Goal: Navigation & Orientation: Find specific page/section

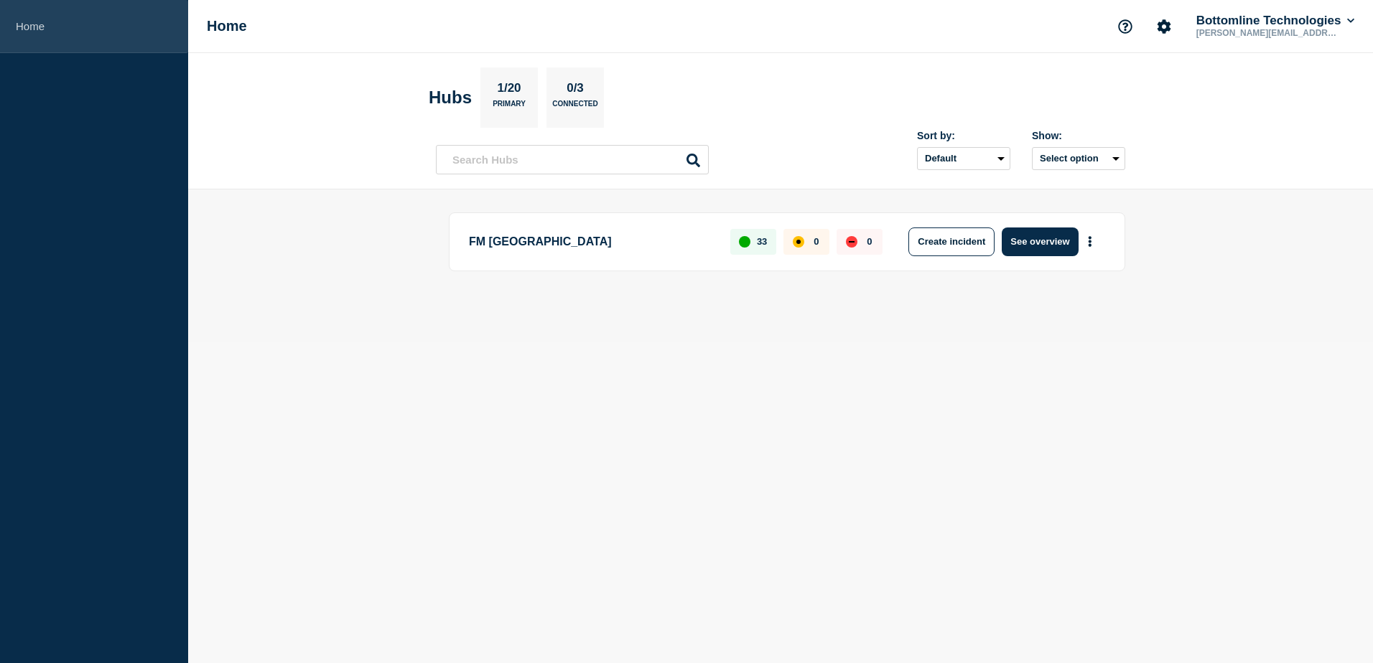
click at [41, 37] on link "Home" at bounding box center [94, 26] width 188 height 53
click at [28, 21] on link "Home" at bounding box center [94, 26] width 188 height 53
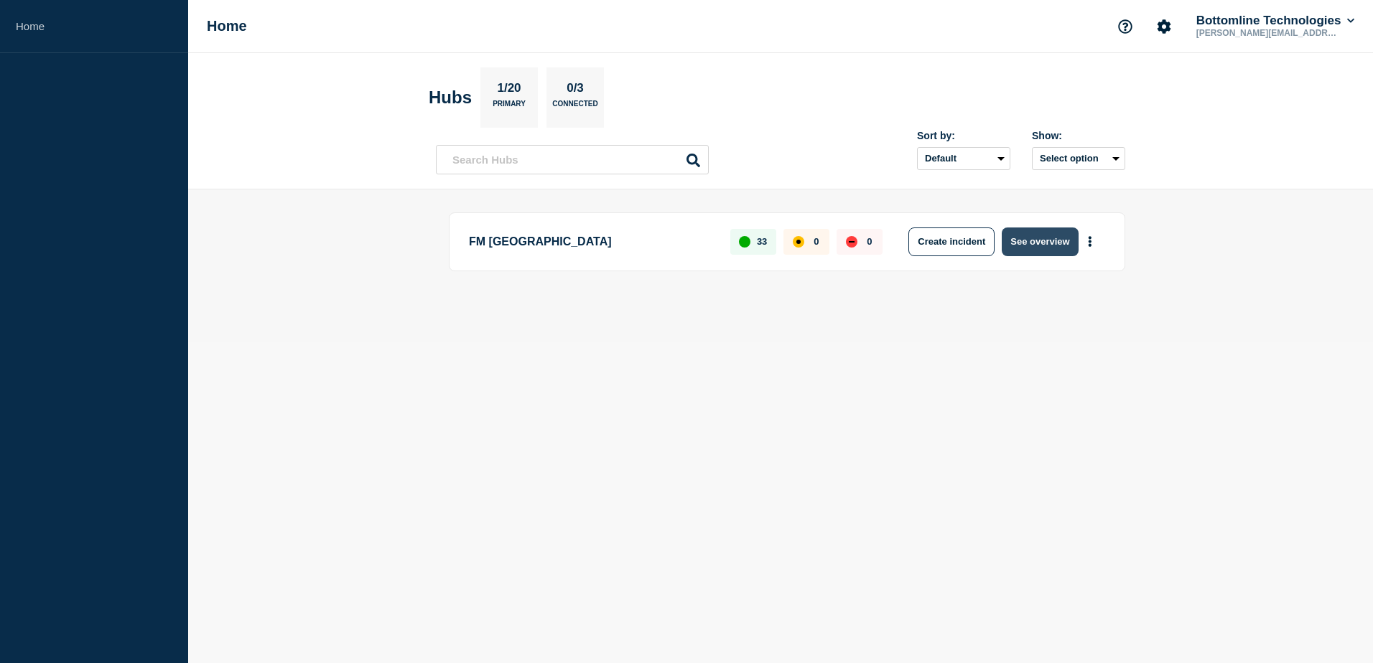
click at [1035, 238] on button "See overview" at bounding box center [1040, 242] width 76 height 29
click at [1056, 235] on button "See overview" at bounding box center [1040, 242] width 76 height 29
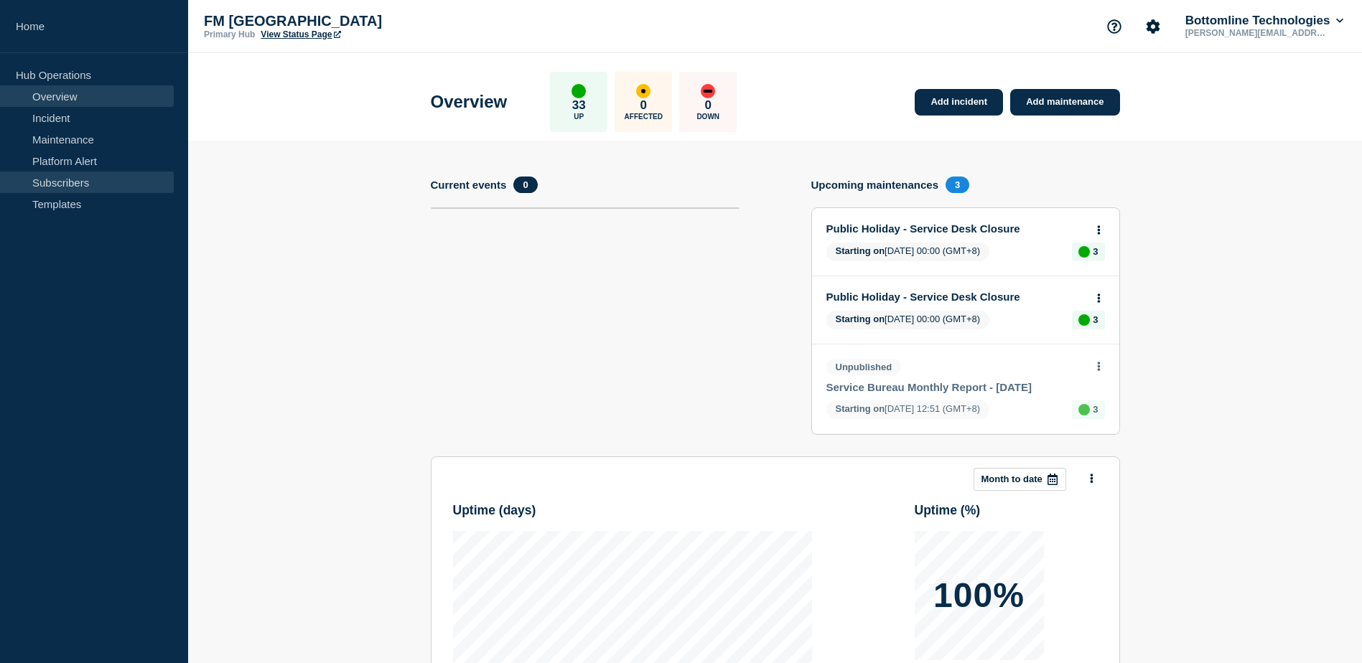
click at [80, 183] on link "Subscribers" at bounding box center [87, 183] width 174 height 22
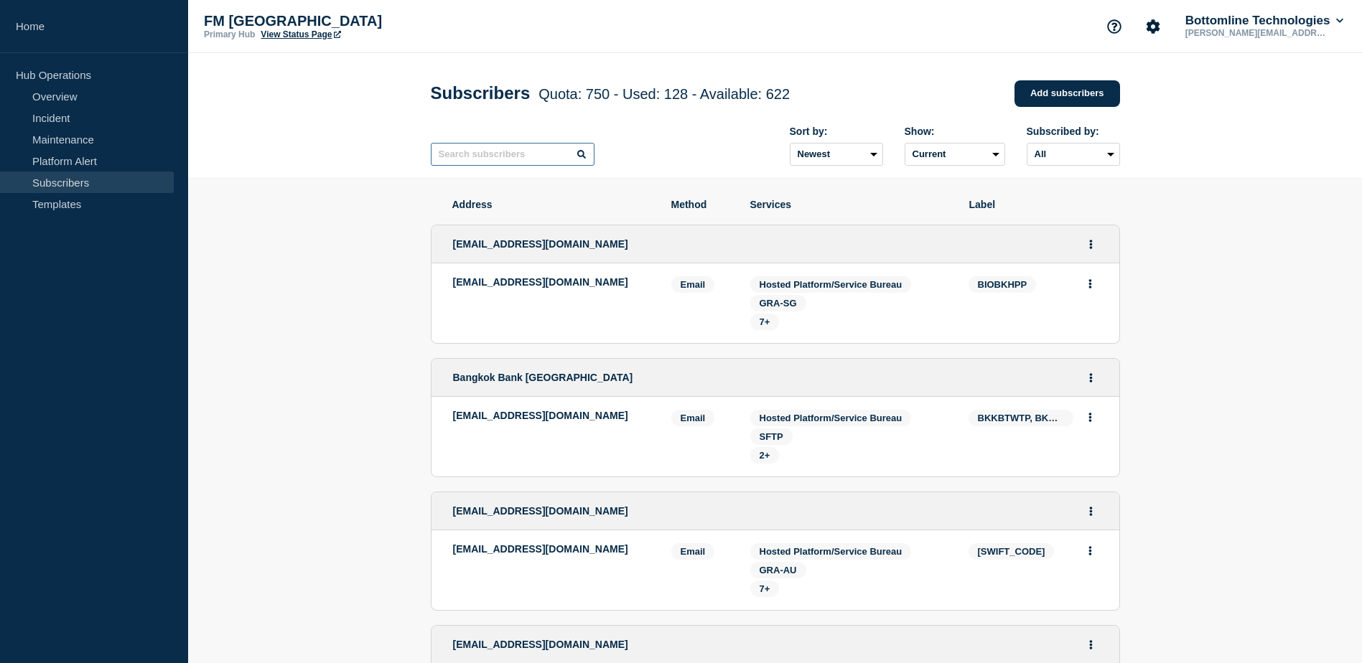
click at [500, 159] on input "text" at bounding box center [513, 154] width 164 height 23
click at [63, 164] on link "Platform Alert" at bounding box center [87, 161] width 174 height 22
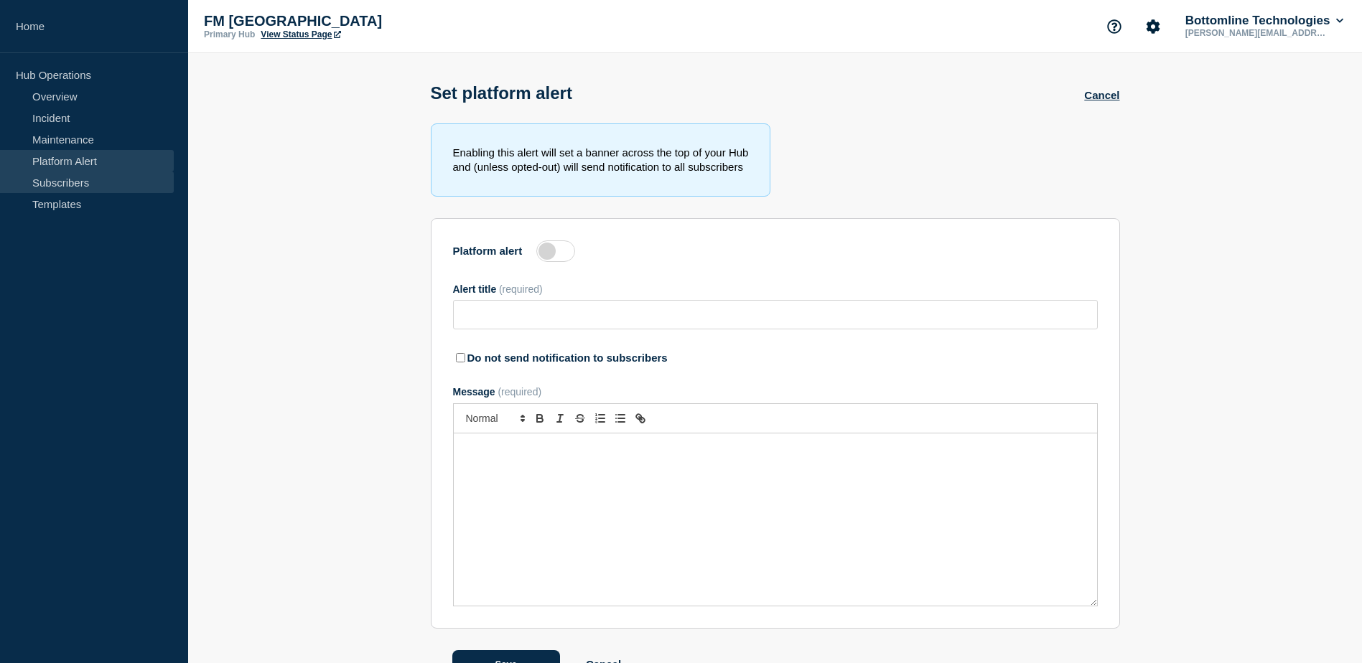
click at [62, 182] on link "Subscribers" at bounding box center [87, 183] width 174 height 22
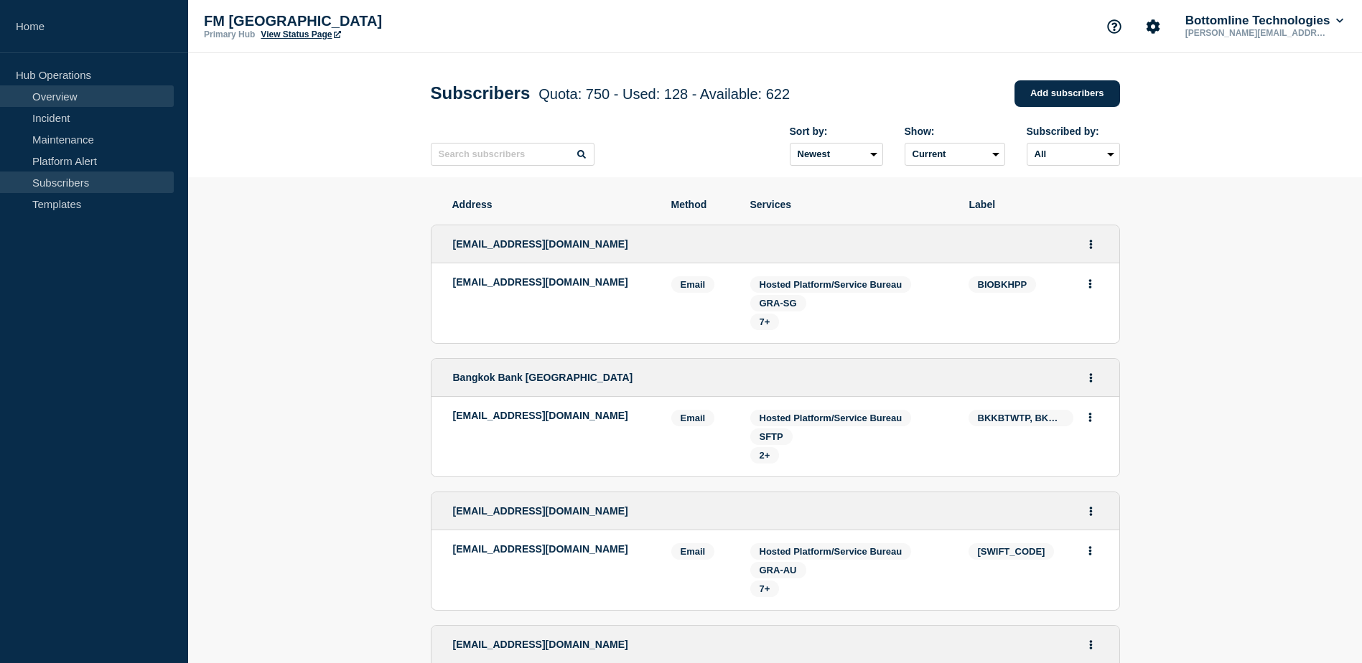
click at [83, 96] on link "Overview" at bounding box center [87, 96] width 174 height 22
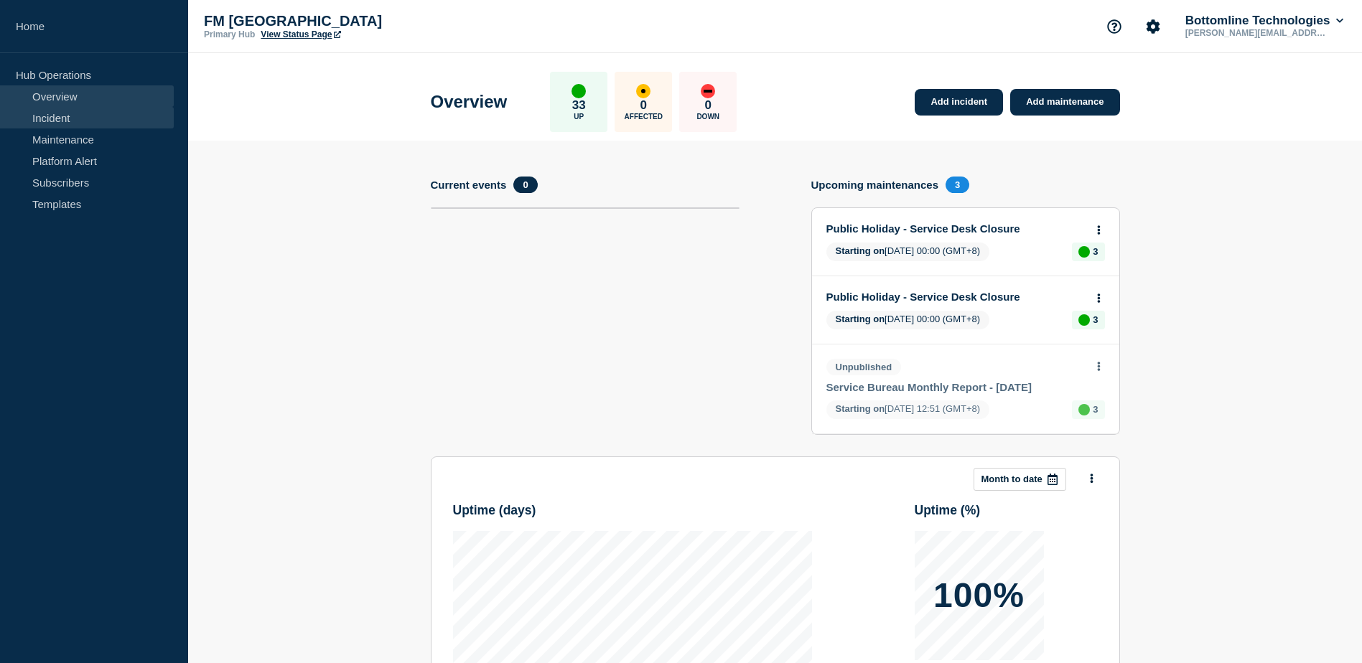
click at [75, 118] on link "Incident" at bounding box center [87, 118] width 174 height 22
click at [75, 136] on link "Maintenance" at bounding box center [87, 140] width 174 height 22
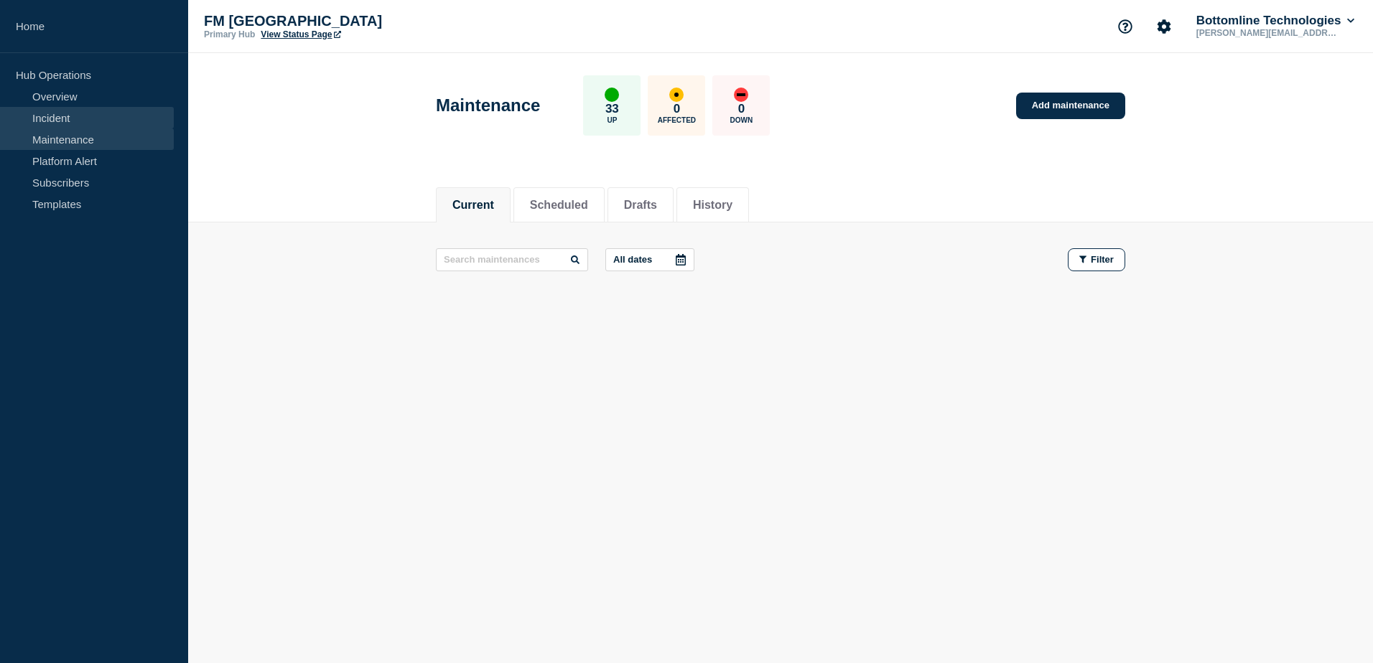
click at [72, 122] on link "Incident" at bounding box center [87, 118] width 174 height 22
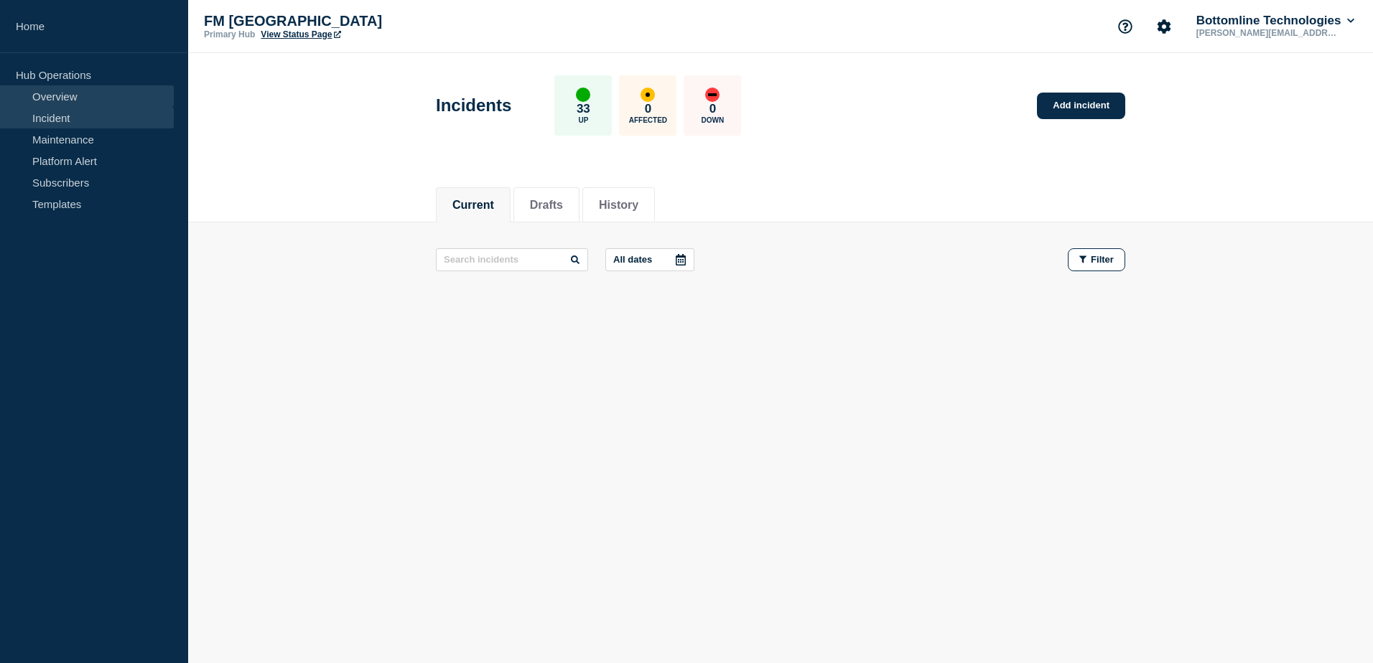
click at [70, 101] on link "Overview" at bounding box center [87, 96] width 174 height 22
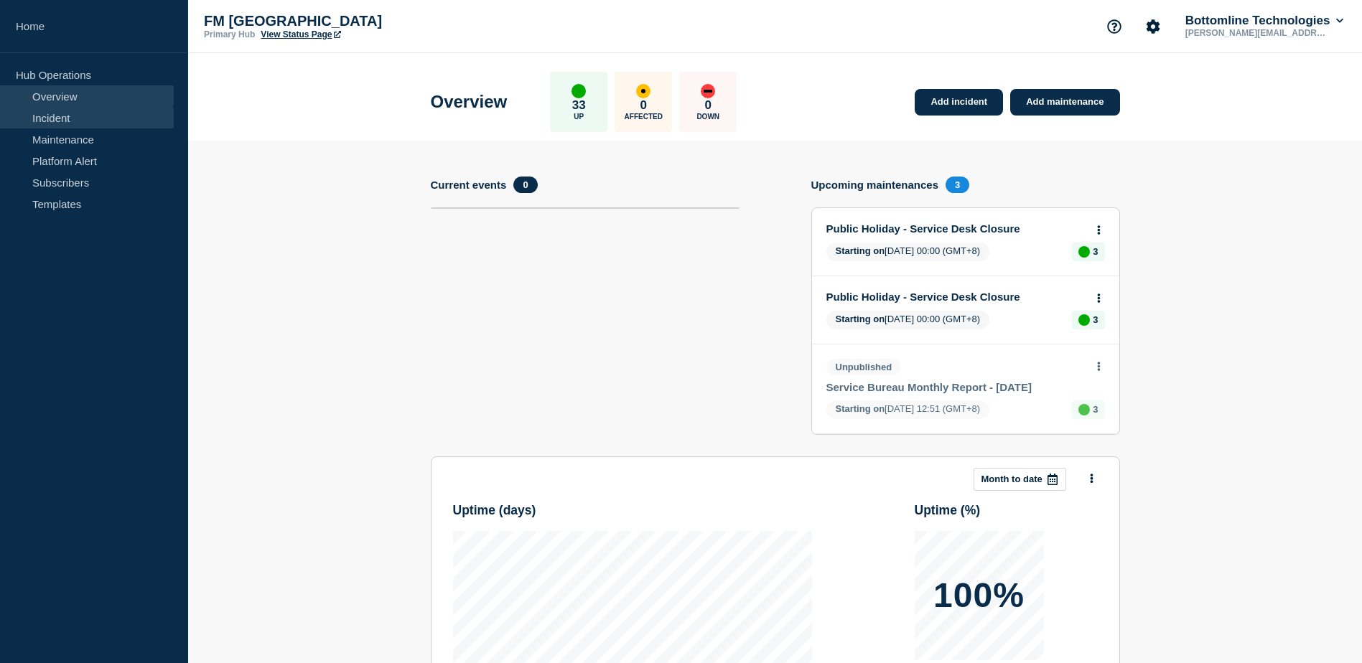
click at [65, 111] on link "Incident" at bounding box center [87, 118] width 174 height 22
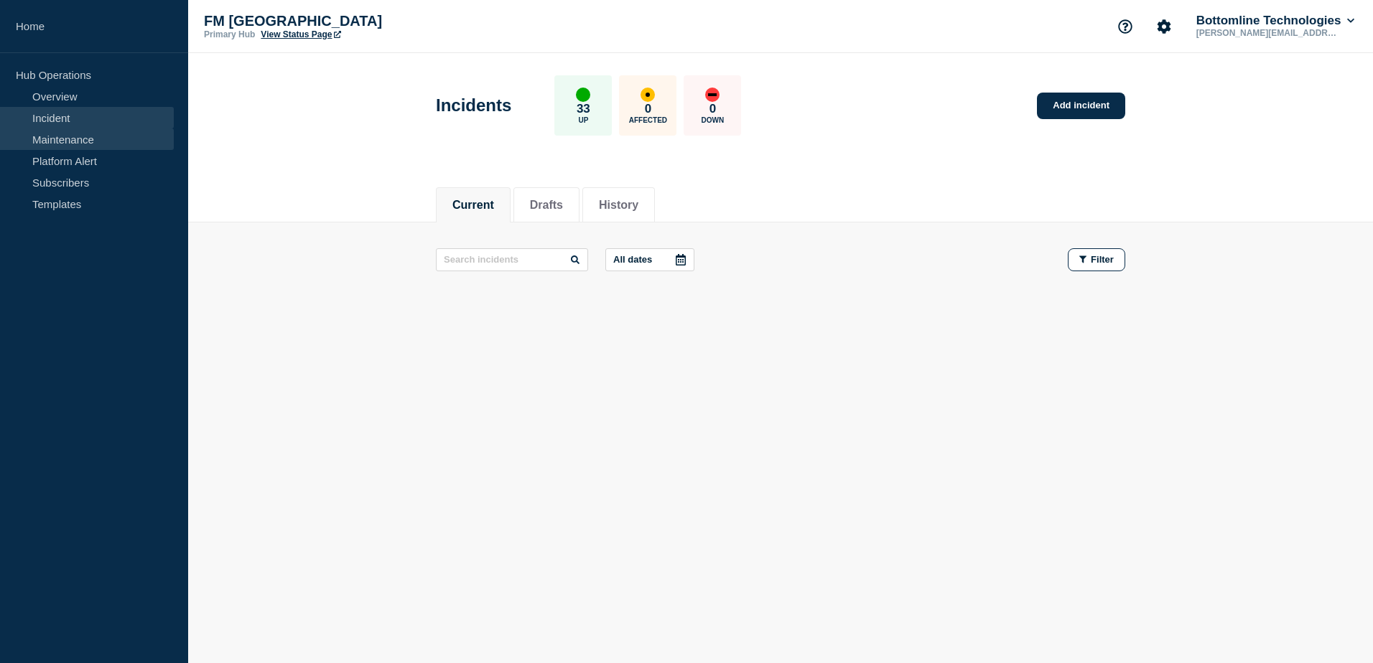
click at [55, 132] on link "Maintenance" at bounding box center [87, 140] width 174 height 22
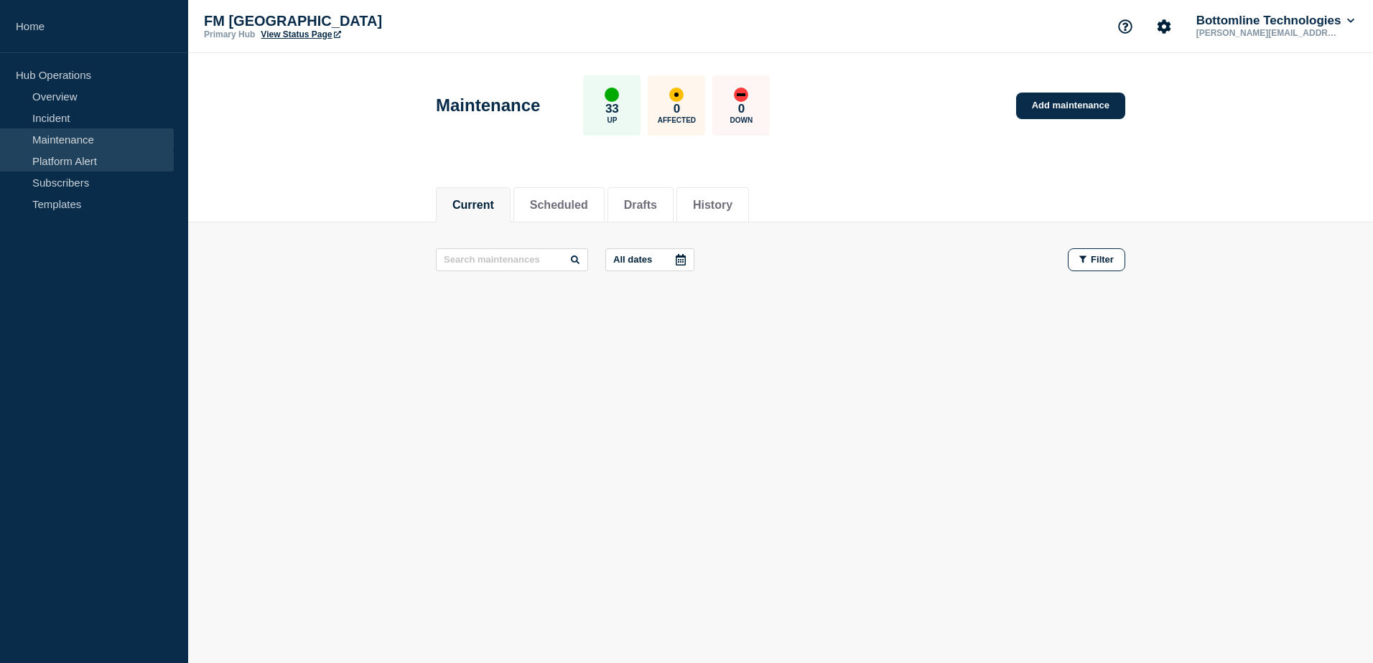
click at [45, 162] on link "Platform Alert" at bounding box center [87, 161] width 174 height 22
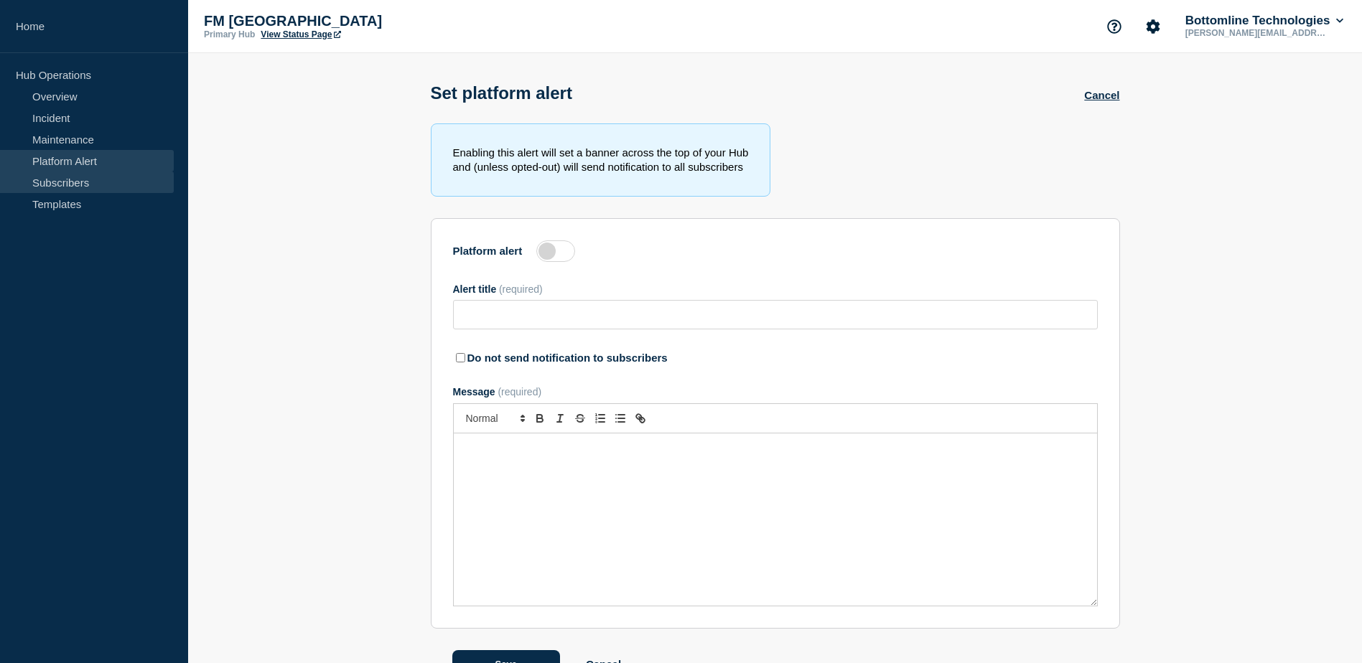
click at [35, 180] on link "Subscribers" at bounding box center [87, 183] width 174 height 22
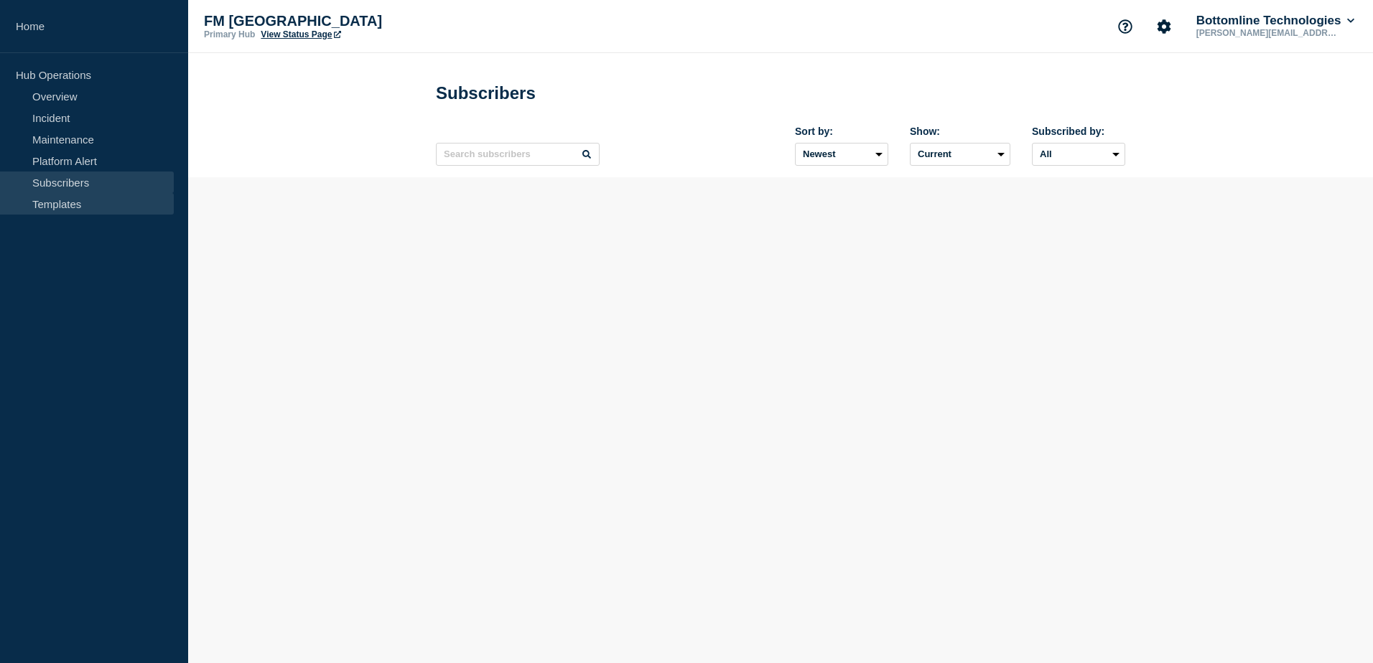
click at [35, 200] on link "Templates" at bounding box center [87, 204] width 174 height 22
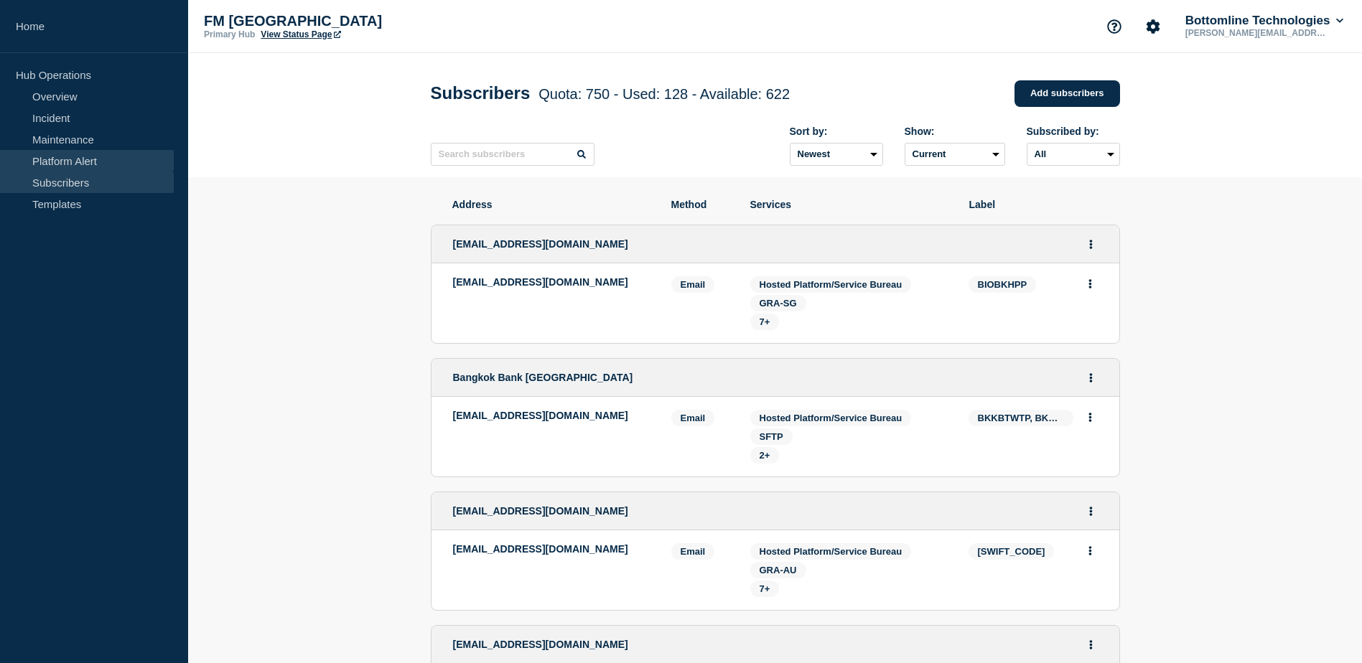
click at [80, 162] on link "Platform Alert" at bounding box center [87, 161] width 174 height 22
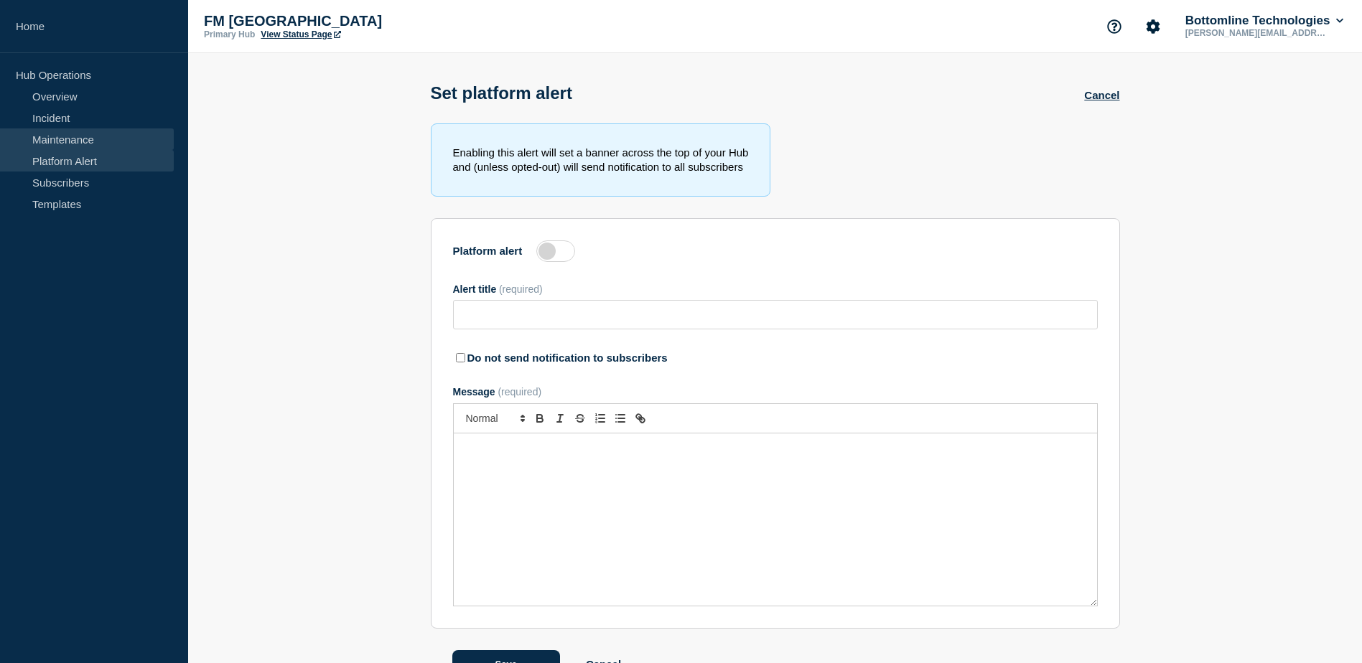
click at [81, 146] on link "Maintenance" at bounding box center [87, 140] width 174 height 22
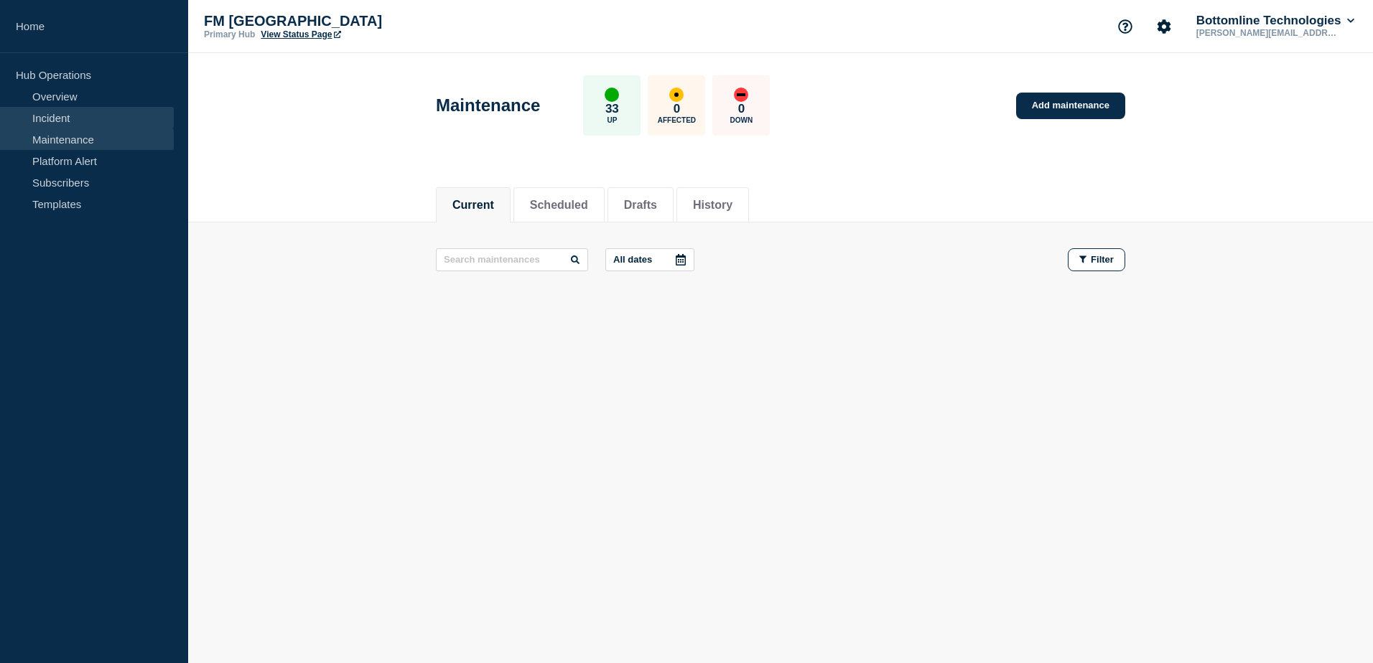
click at [73, 117] on link "Incident" at bounding box center [87, 118] width 174 height 22
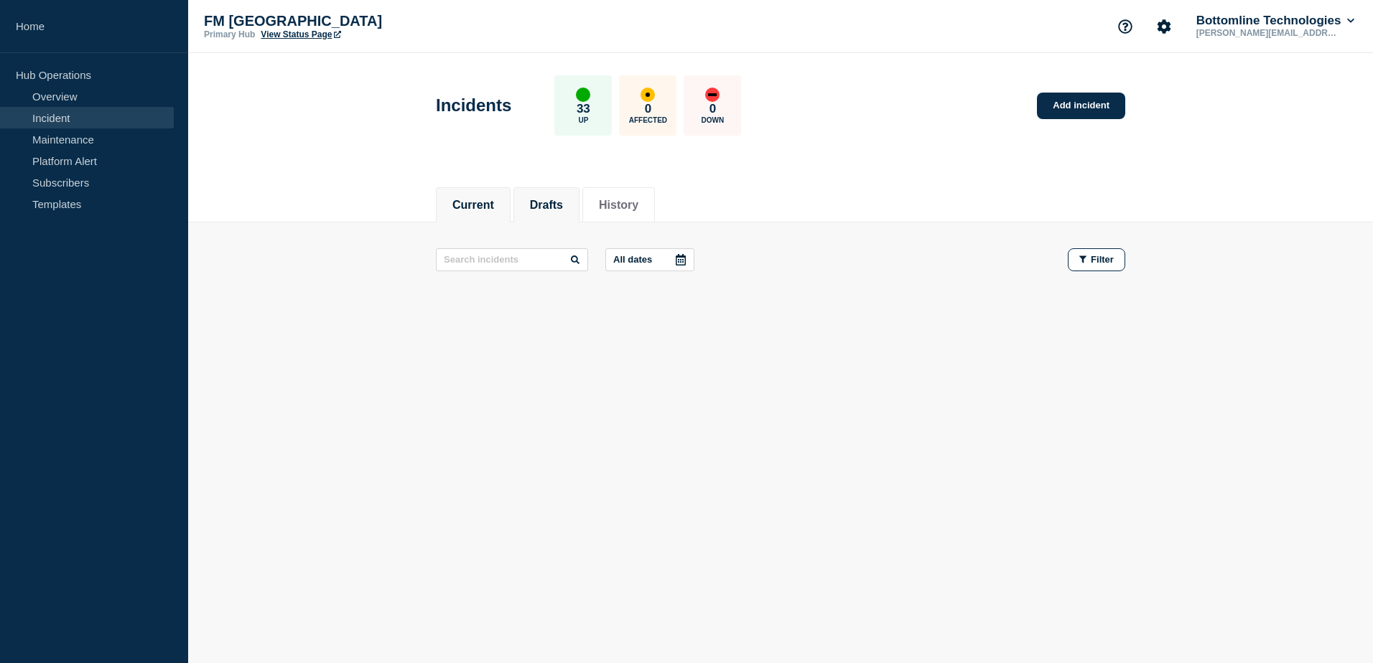
click at [554, 194] on li "Drafts" at bounding box center [546, 204] width 66 height 35
click at [638, 204] on button "History" at bounding box center [618, 205] width 39 height 13
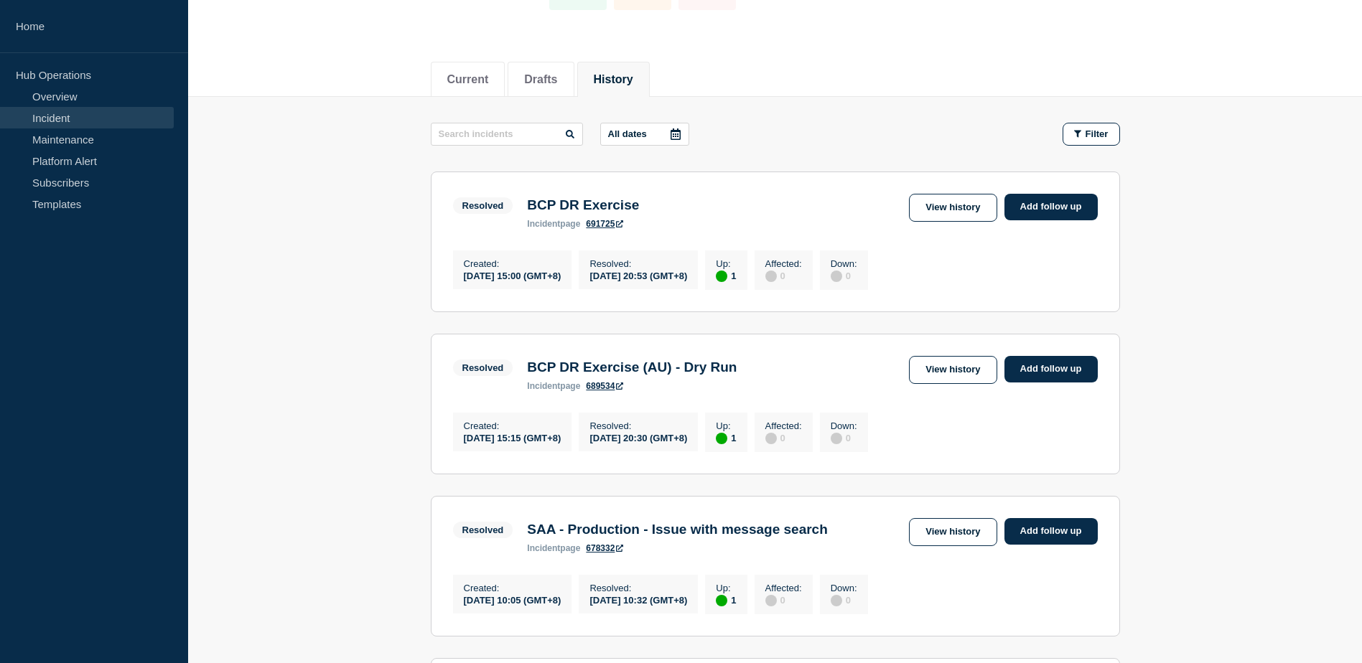
scroll to position [144, 0]
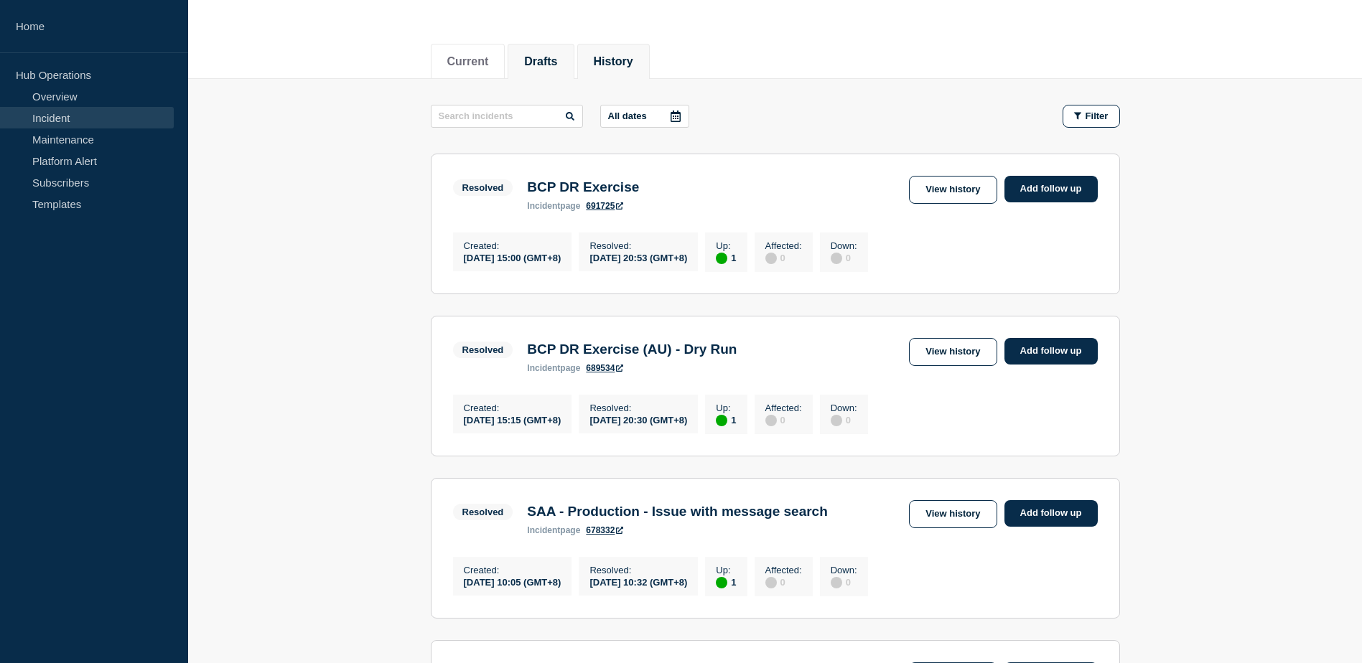
click at [537, 44] on li "Drafts" at bounding box center [541, 61] width 66 height 35
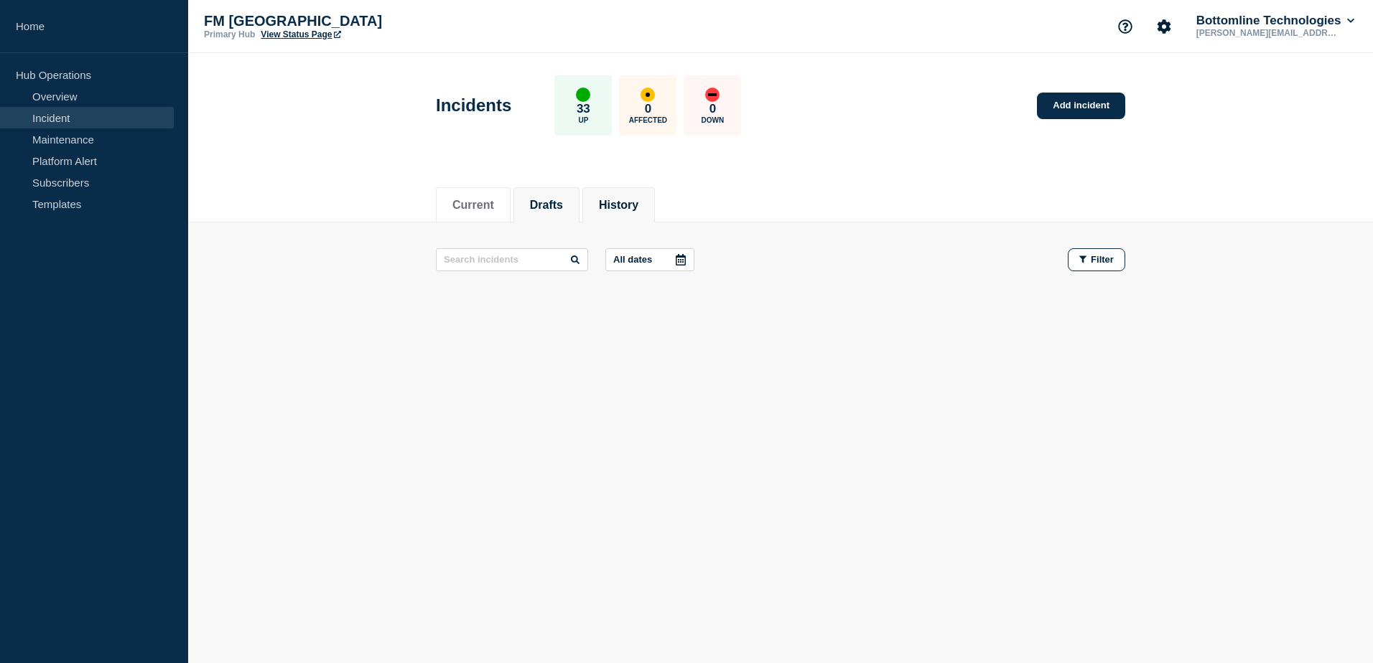
click at [641, 191] on li "History" at bounding box center [618, 204] width 73 height 35
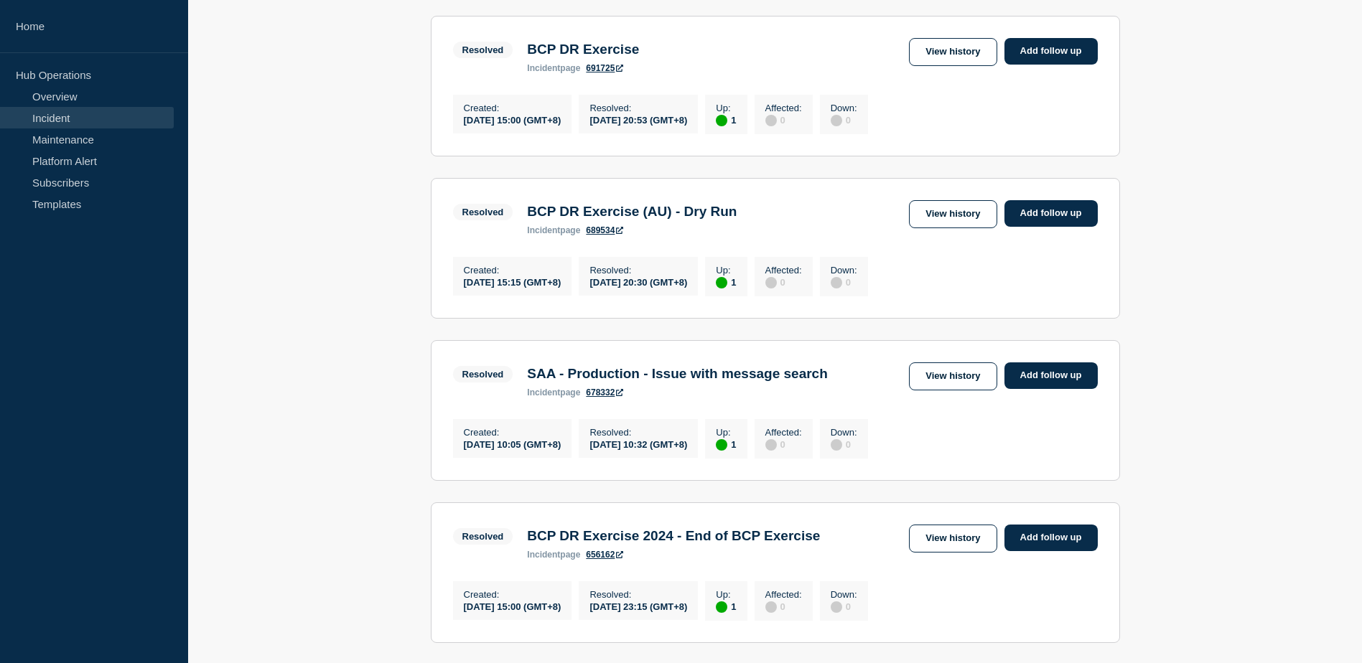
scroll to position [431, 0]
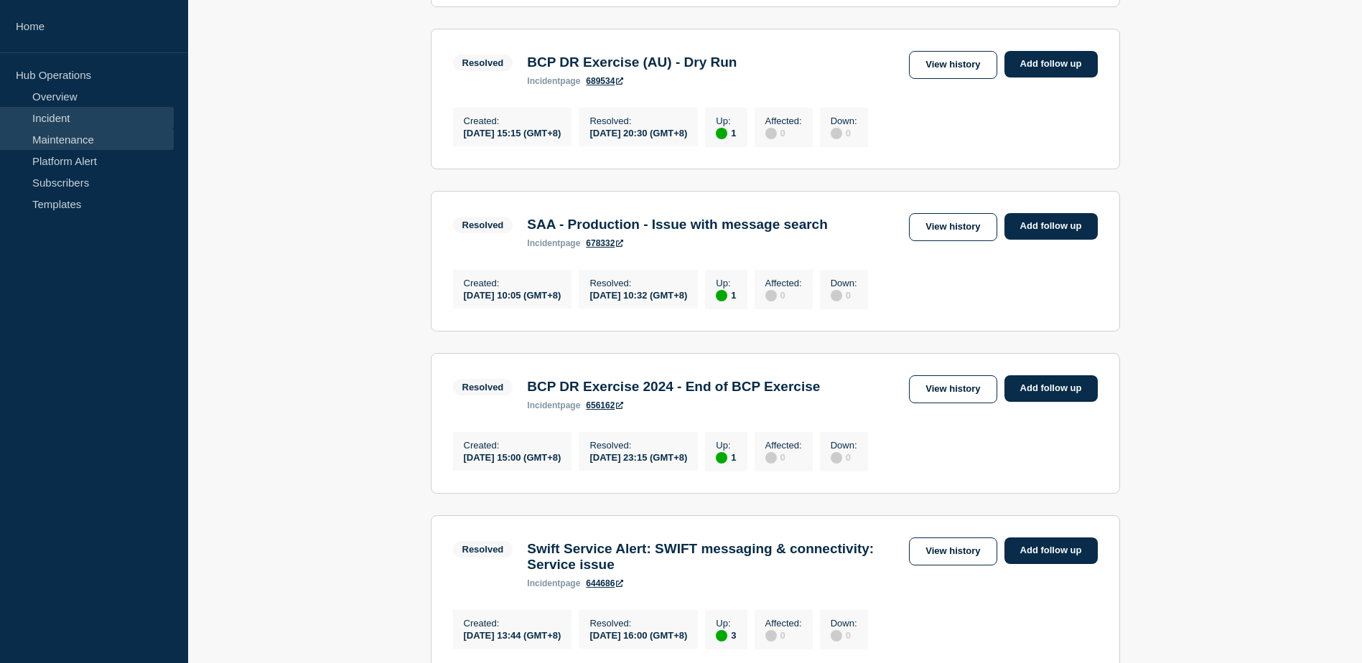
click at [80, 140] on link "Maintenance" at bounding box center [87, 140] width 174 height 22
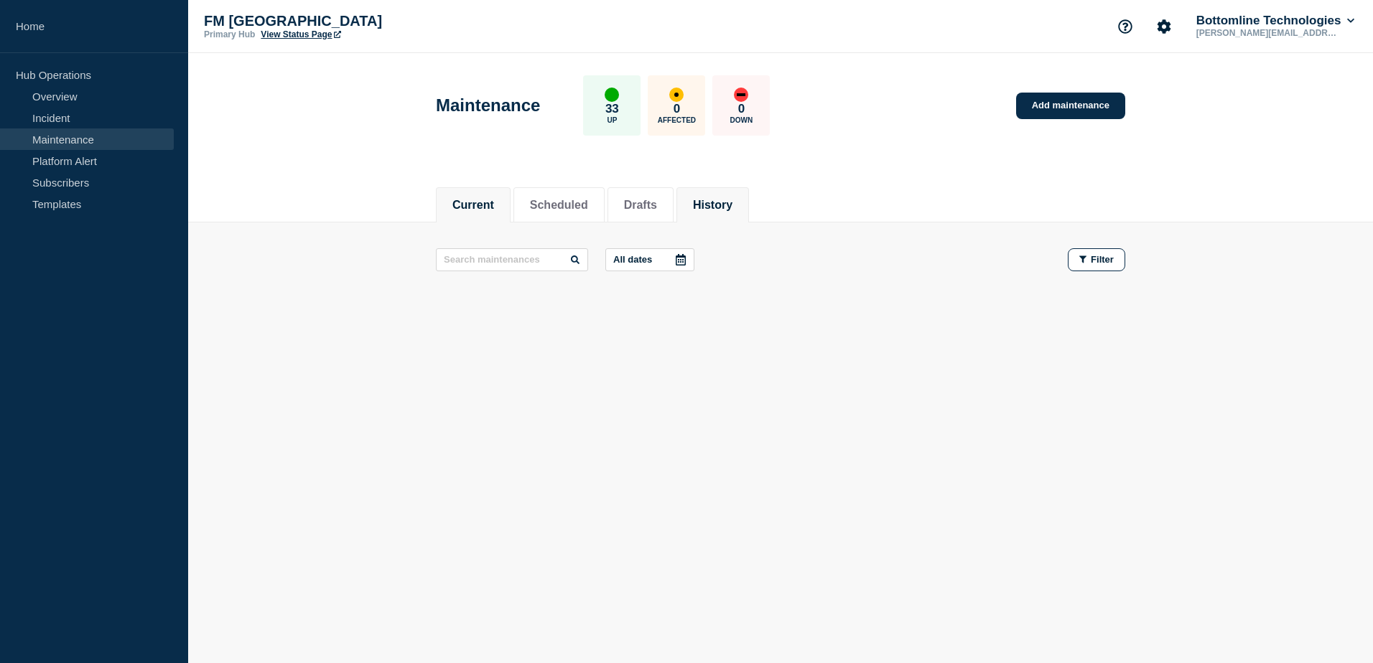
click at [724, 209] on button "History" at bounding box center [712, 205] width 39 height 13
